Goal: Information Seeking & Learning: Find specific fact

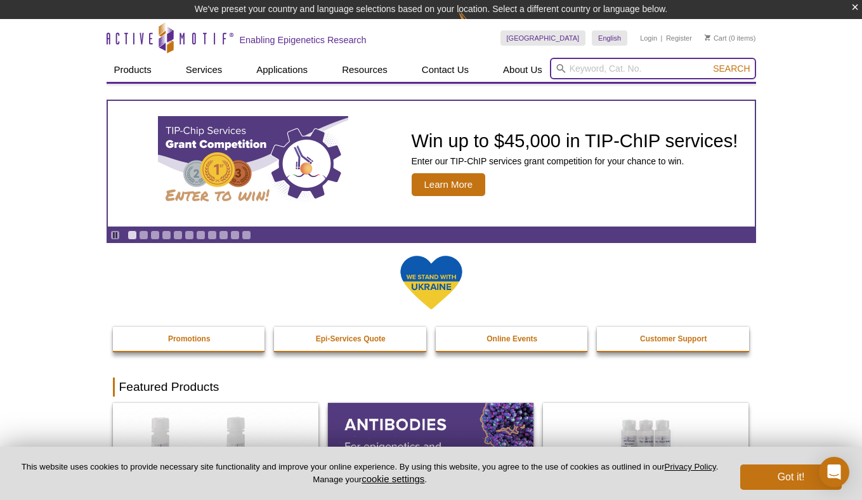
click at [663, 67] on input "search" at bounding box center [653, 69] width 206 height 22
paste input "39877"
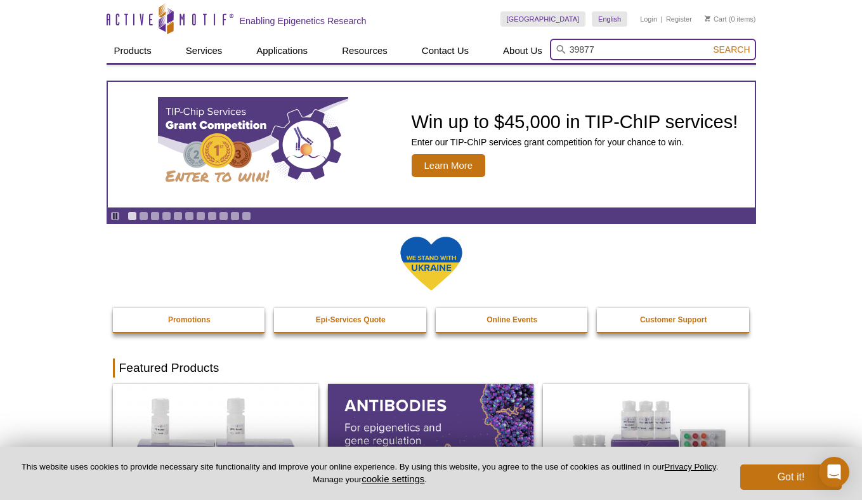
type input "39877"
click at [742, 46] on span "Search" at bounding box center [731, 49] width 37 height 10
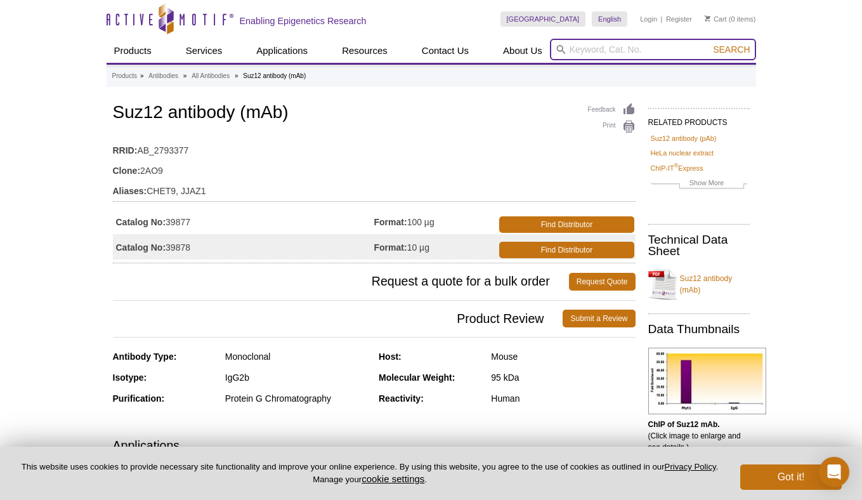
click at [626, 46] on input "search" at bounding box center [653, 50] width 206 height 22
paste input "91159"
type input "91159"
click at [726, 46] on span "Search" at bounding box center [731, 49] width 37 height 10
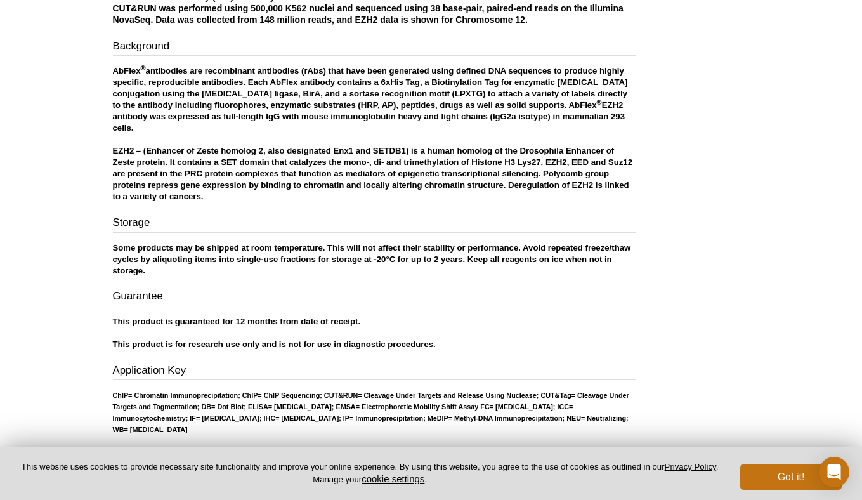
scroll to position [1439, 0]
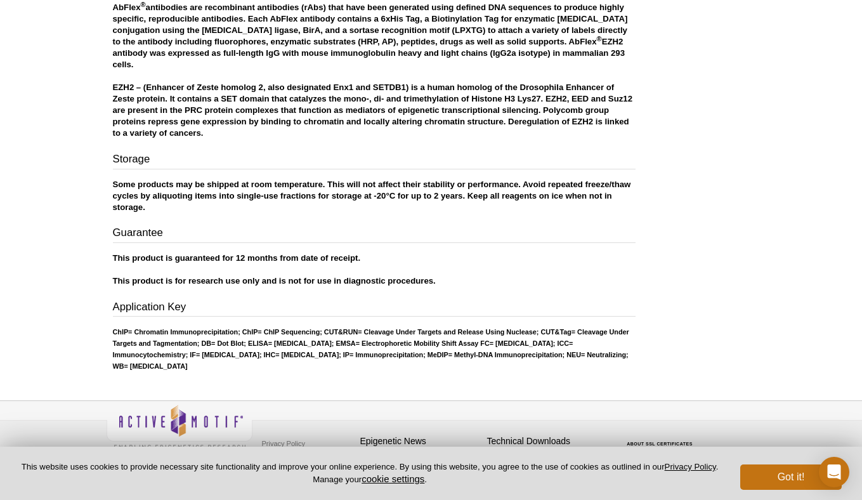
drag, startPoint x: 433, startPoint y: 345, endPoint x: 518, endPoint y: 345, distance: 85.7
click at [518, 345] on ul "ChIP = Chromatin Immunoprecipitation; ChIP = ChIP Sequencing; CUT&RUN = Cleavag…" at bounding box center [374, 349] width 523 height 46
click at [467, 348] on ul "ChIP = Chromatin Immunoprecipitation; ChIP = ChIP Sequencing; CUT&RUN = Cleavag…" at bounding box center [374, 349] width 523 height 46
click at [426, 351] on li "IP = Immunoprecipitation;" at bounding box center [384, 355] width 82 height 8
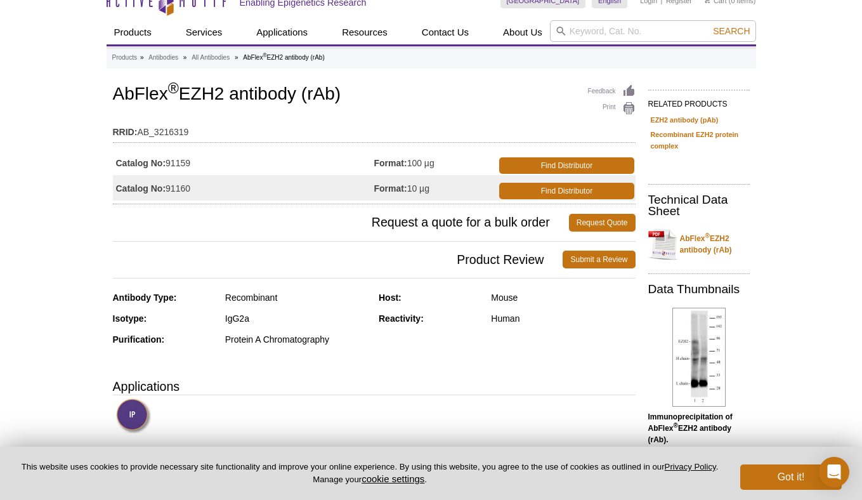
scroll to position [0, 0]
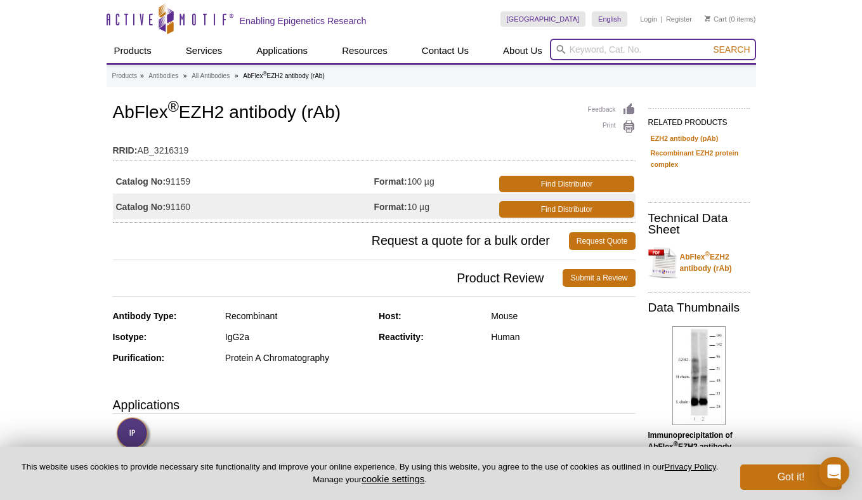
click at [634, 60] on input "search" at bounding box center [653, 50] width 206 height 22
paste input "61203"
type input "61203"
click at [739, 47] on span "Search" at bounding box center [731, 49] width 37 height 10
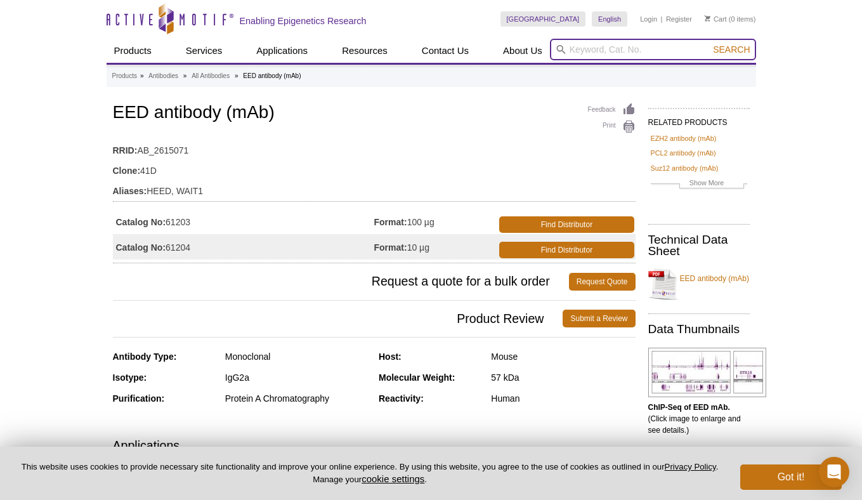
click at [620, 48] on input "search" at bounding box center [653, 50] width 206 height 22
paste input "61014"
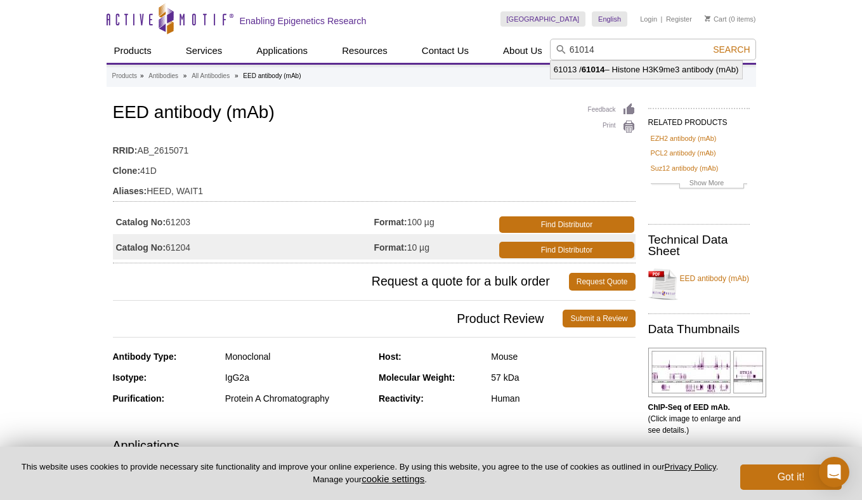
click at [674, 67] on li "61013 / 61014 – Histone H3K9me3 antibody (mAb)" at bounding box center [647, 70] width 192 height 18
type input "61013 / 61014 – Histone H3K9me3 antibody (mAb)"
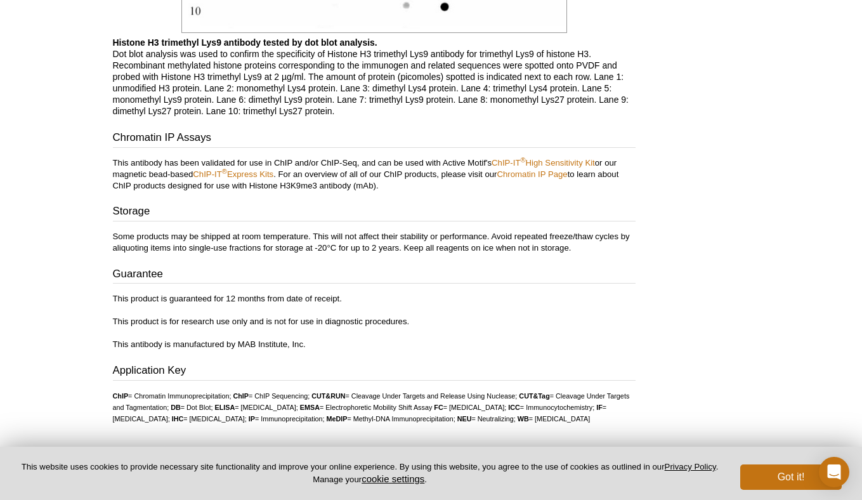
scroll to position [1854, 0]
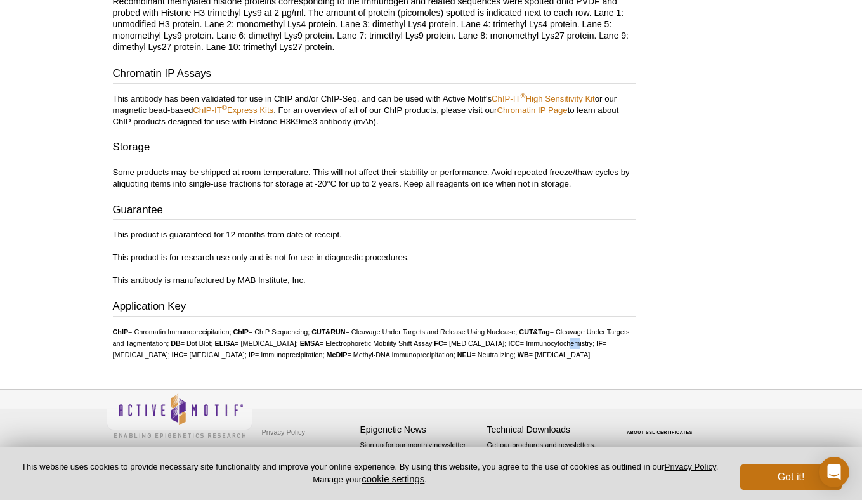
drag, startPoint x: 152, startPoint y: 341, endPoint x: 162, endPoint y: 343, distance: 9.6
click at [508, 343] on li "ICC = Immunocytochemistry;" at bounding box center [551, 343] width 86 height 8
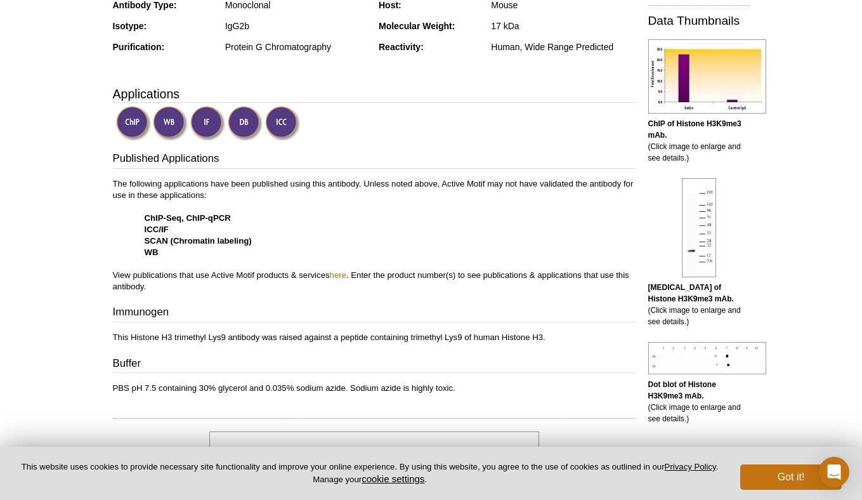
scroll to position [0, 0]
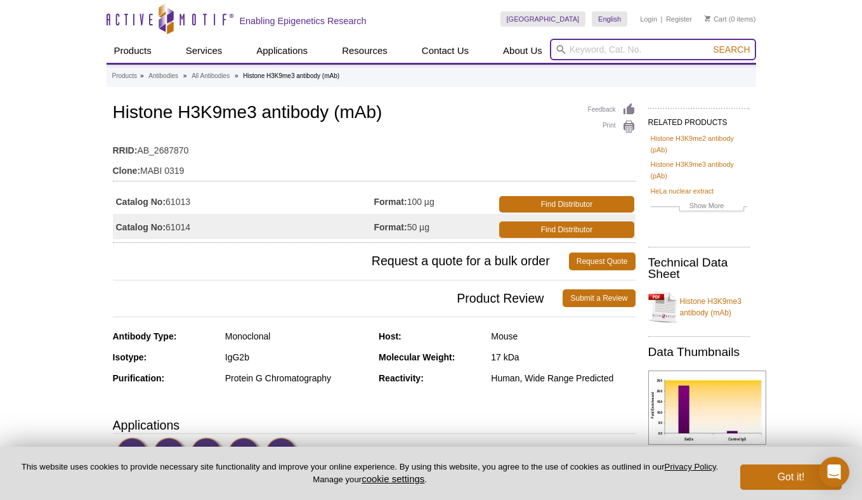
click at [576, 54] on input "search" at bounding box center [653, 50] width 206 height 22
paste input "91167"
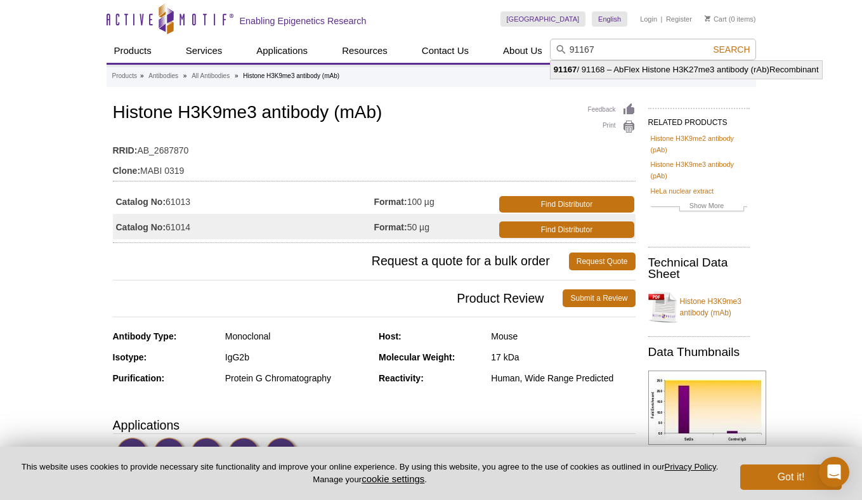
click at [584, 65] on li "91167 / 91168 – AbFlex Histone H3K27me3 antibody (rAb)Recombinant" at bounding box center [687, 70] width 272 height 18
type input "91167 / 91168 – AbFlex Histone H3K27me3 antibody (rAb)Recombinant"
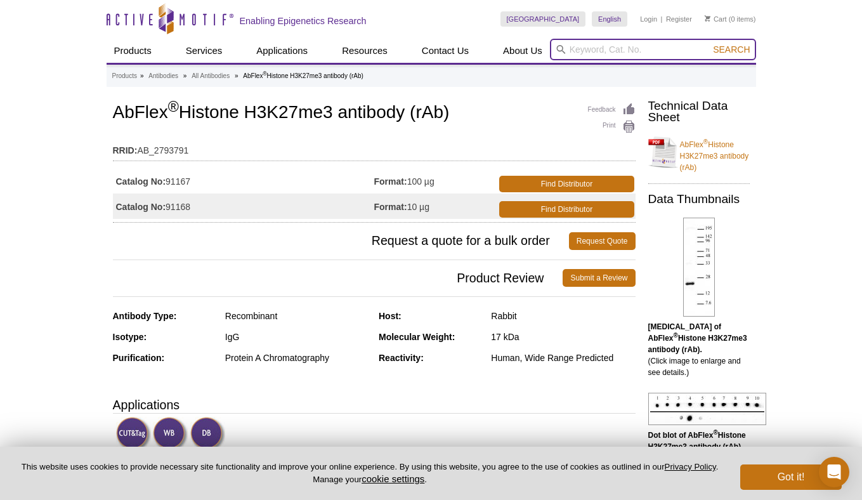
click at [610, 51] on input "search" at bounding box center [653, 50] width 206 height 22
paste input "91103"
type input "91103"
click at [720, 51] on span "Search" at bounding box center [731, 49] width 37 height 10
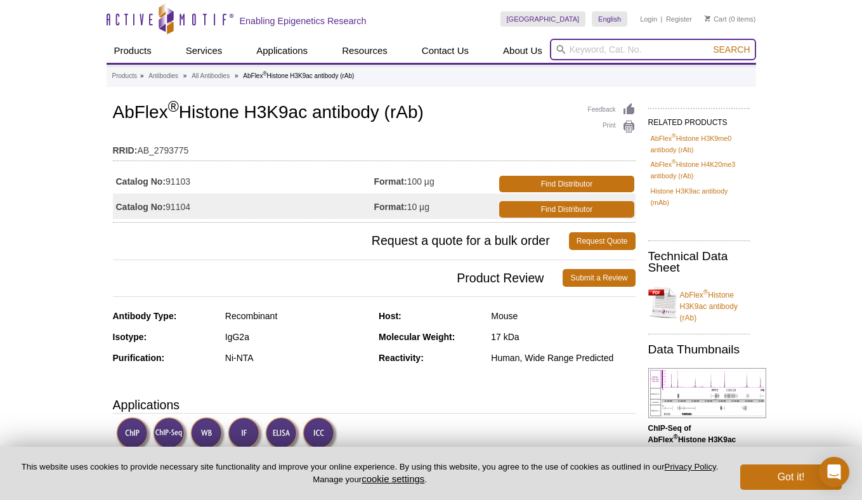
drag, startPoint x: 653, startPoint y: 50, endPoint x: 589, endPoint y: 91, distance: 76.2
click at [653, 50] on input "search" at bounding box center [653, 50] width 206 height 22
type input "V"
paste input "39085"
type input "39085"
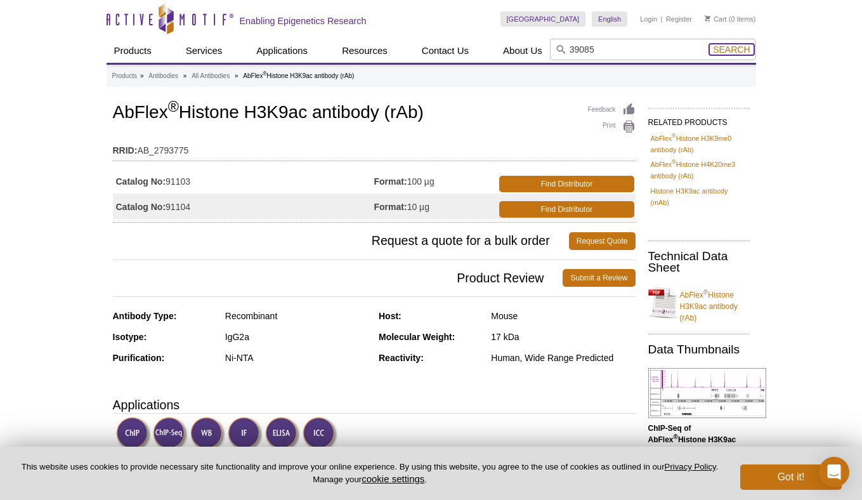
click at [726, 47] on span "Search" at bounding box center [731, 49] width 37 height 10
